Goal: Find specific page/section: Find specific page/section

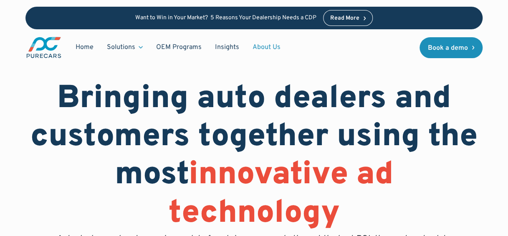
click at [275, 44] on link "About Us" at bounding box center [266, 47] width 41 height 16
click at [267, 45] on link "About Us" at bounding box center [266, 47] width 41 height 16
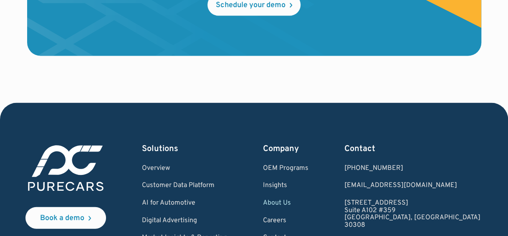
scroll to position [2433, 0]
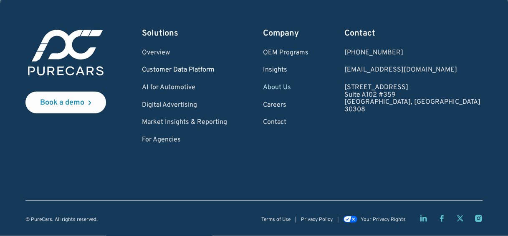
click at [216, 66] on link "Customer Data Platform" at bounding box center [184, 70] width 85 height 8
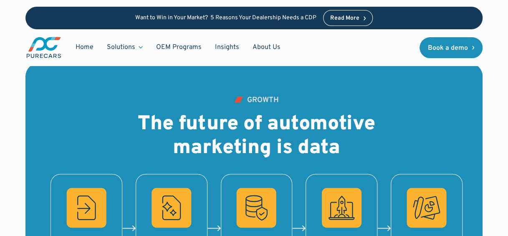
scroll to position [1002, 0]
